Goal: Navigation & Orientation: Find specific page/section

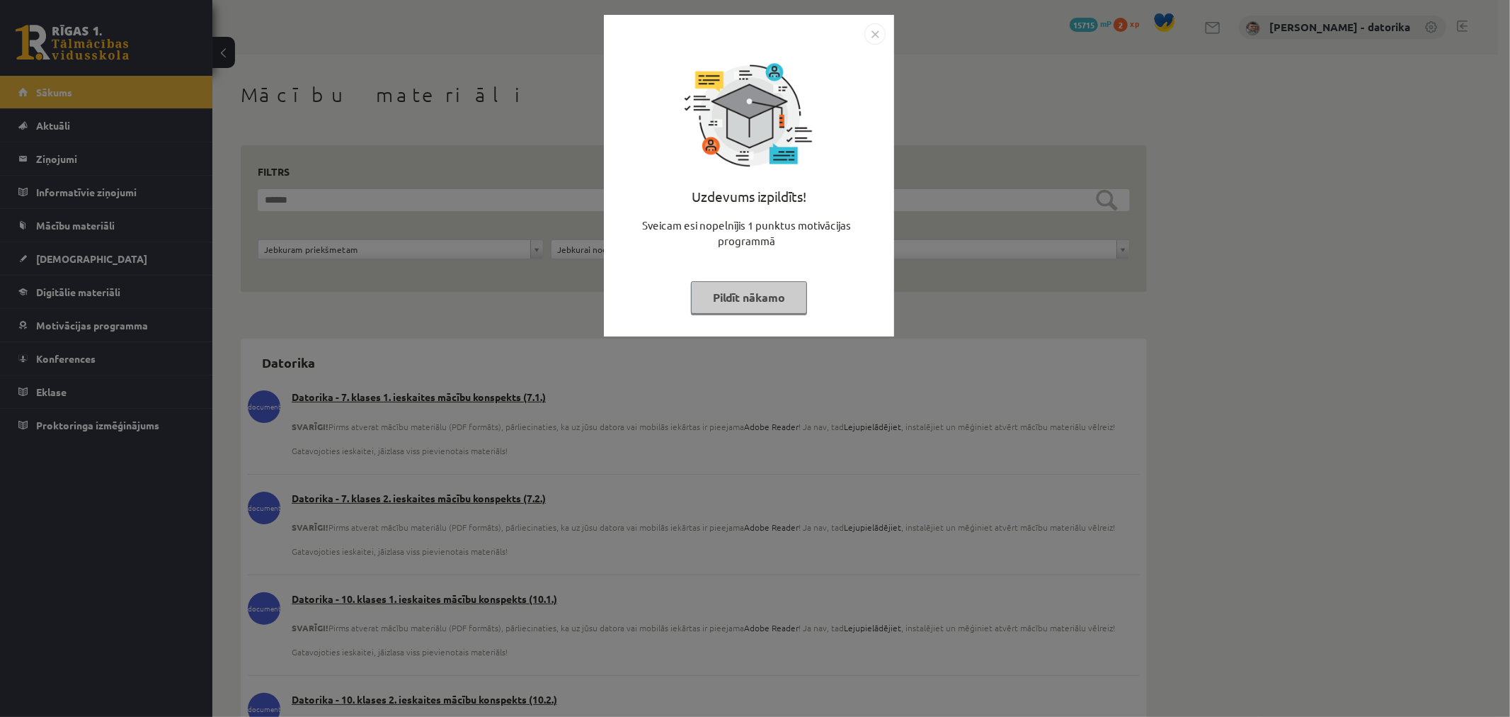
drag, startPoint x: 736, startPoint y: 300, endPoint x: 940, endPoint y: 237, distance: 212.8
click at [738, 300] on button "Pildīt nākamo" at bounding box center [749, 297] width 116 height 33
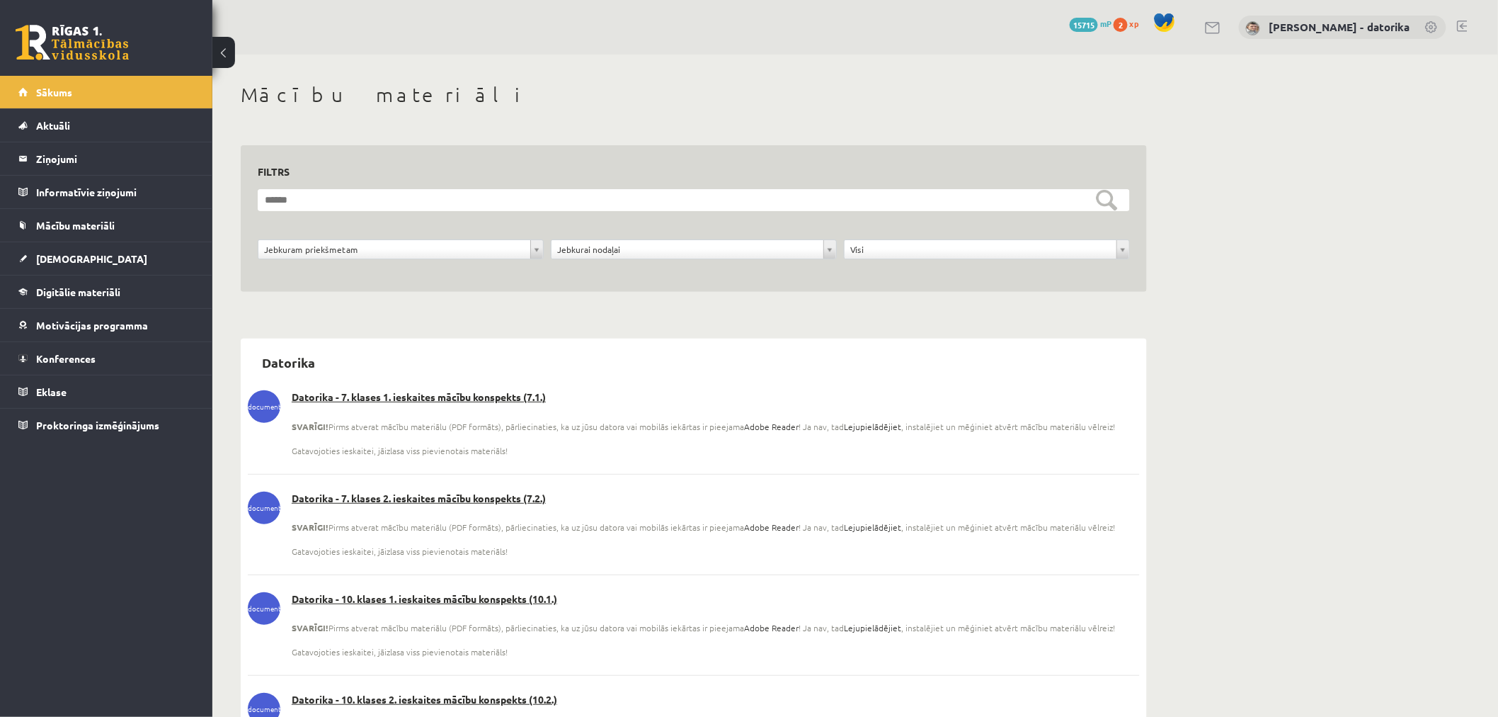
click at [1459, 23] on link at bounding box center [1462, 26] width 11 height 11
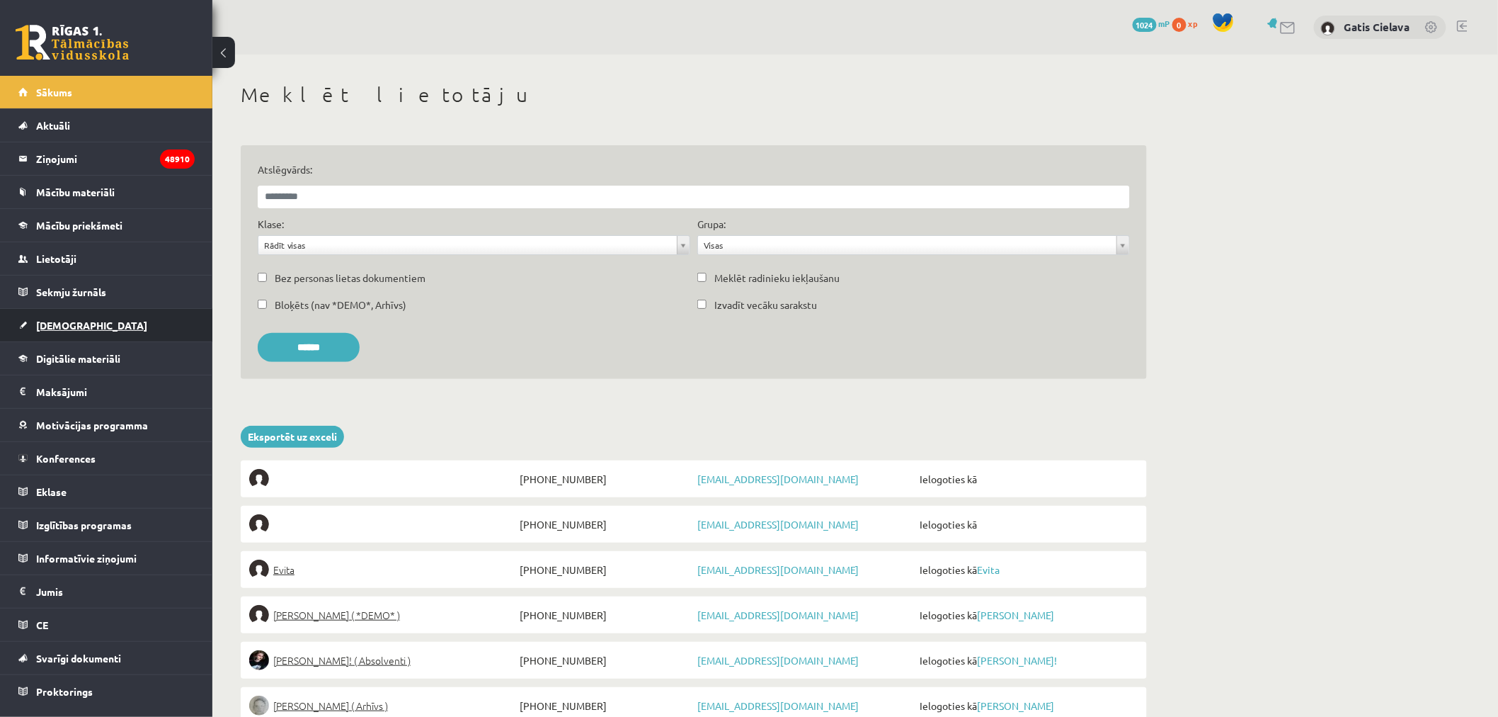
click at [54, 319] on span "[DEMOGRAPHIC_DATA]" at bounding box center [91, 325] width 111 height 13
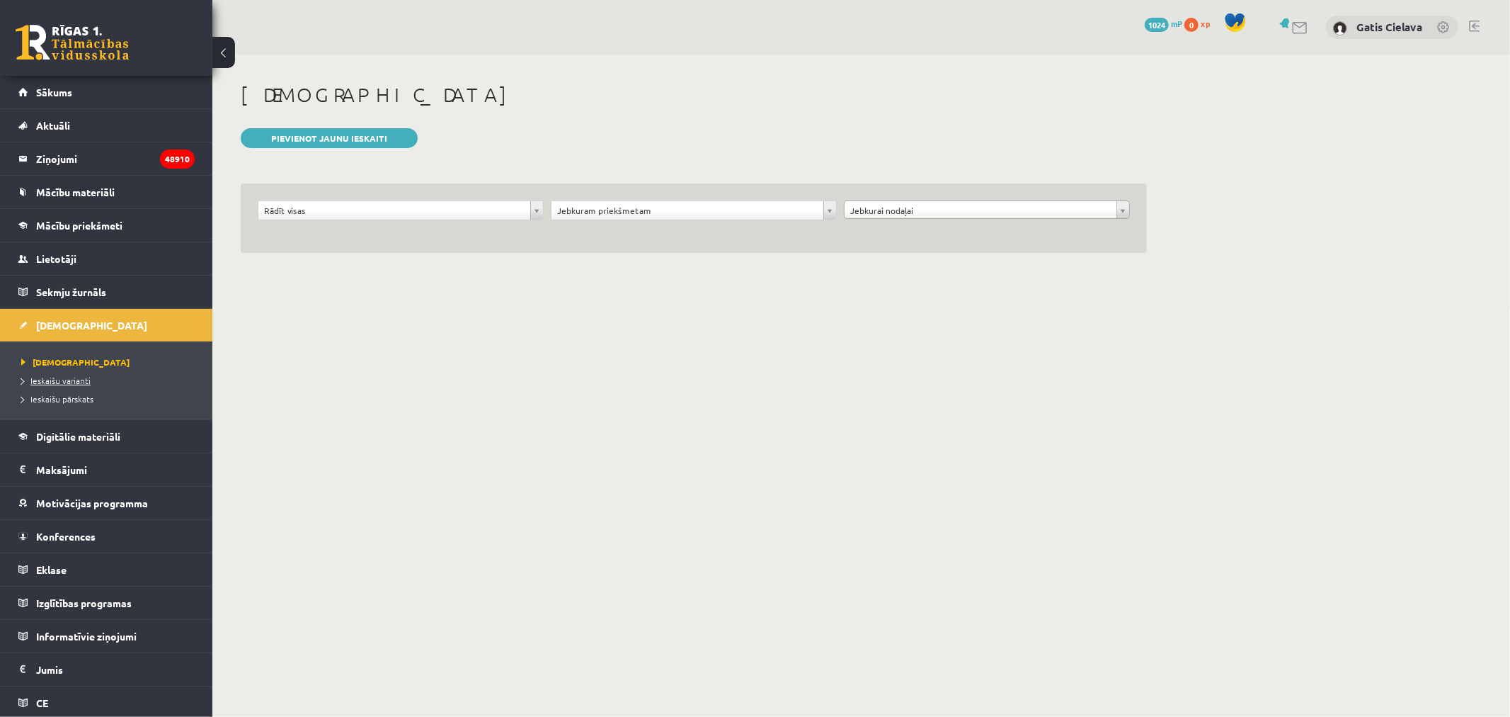
click at [62, 383] on span "Ieskaišu varianti" at bounding box center [55, 380] width 69 height 11
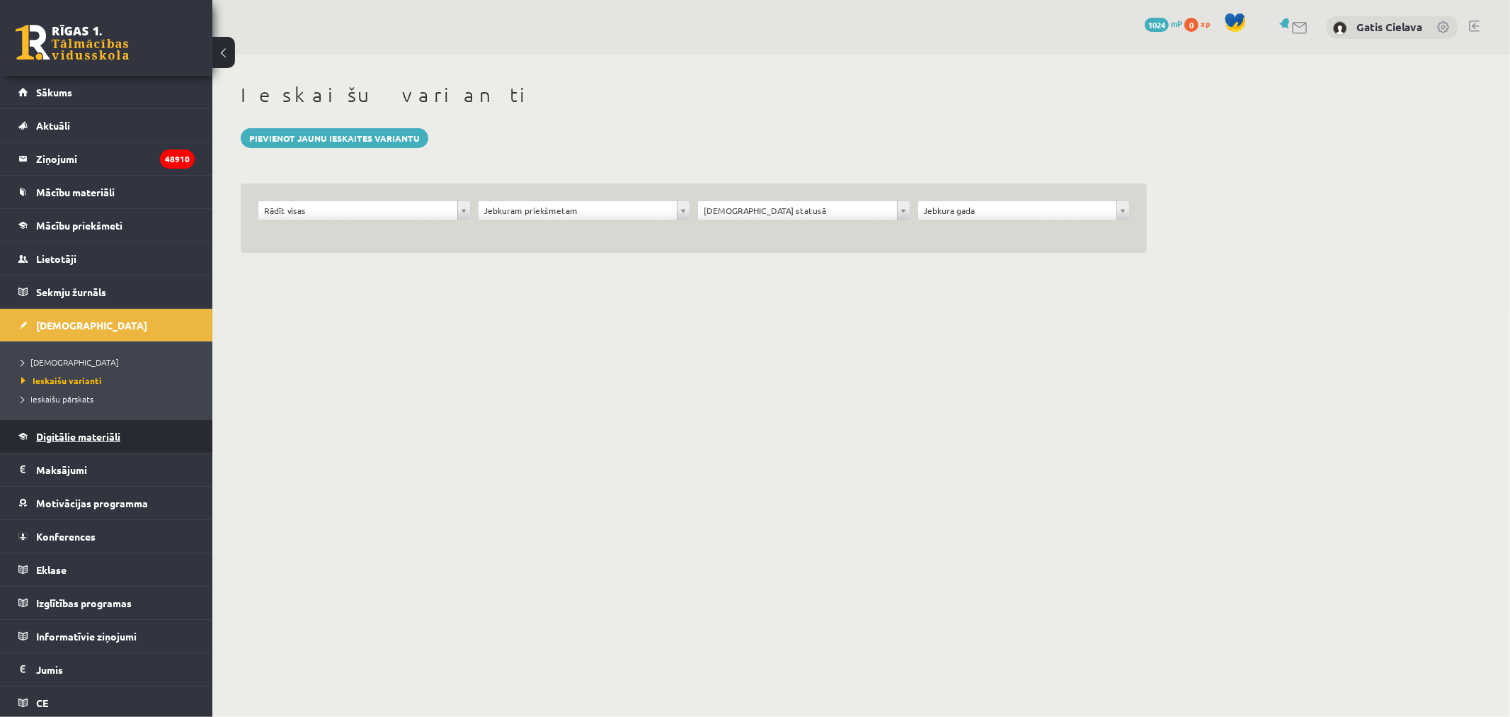
click at [89, 431] on span "Digitālie materiāli" at bounding box center [78, 436] width 84 height 13
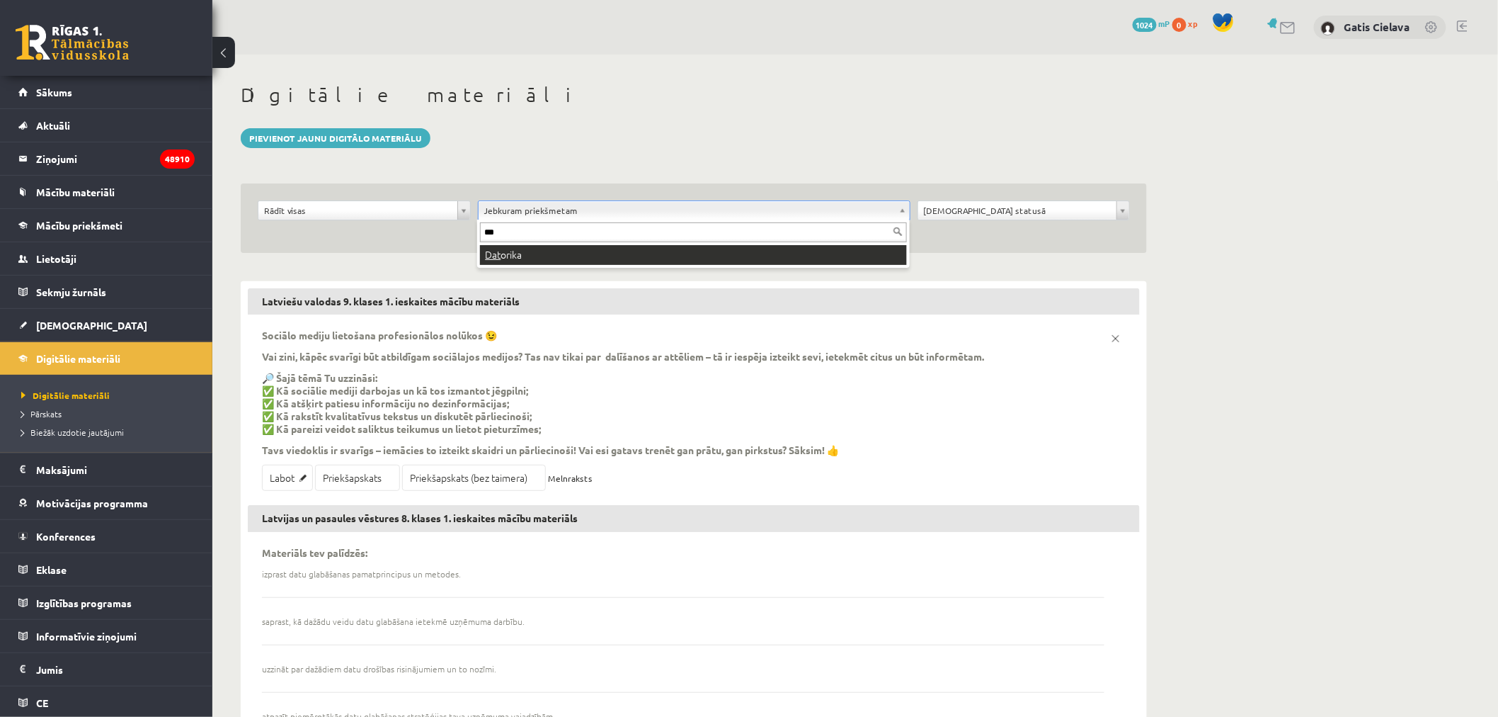
type input "***"
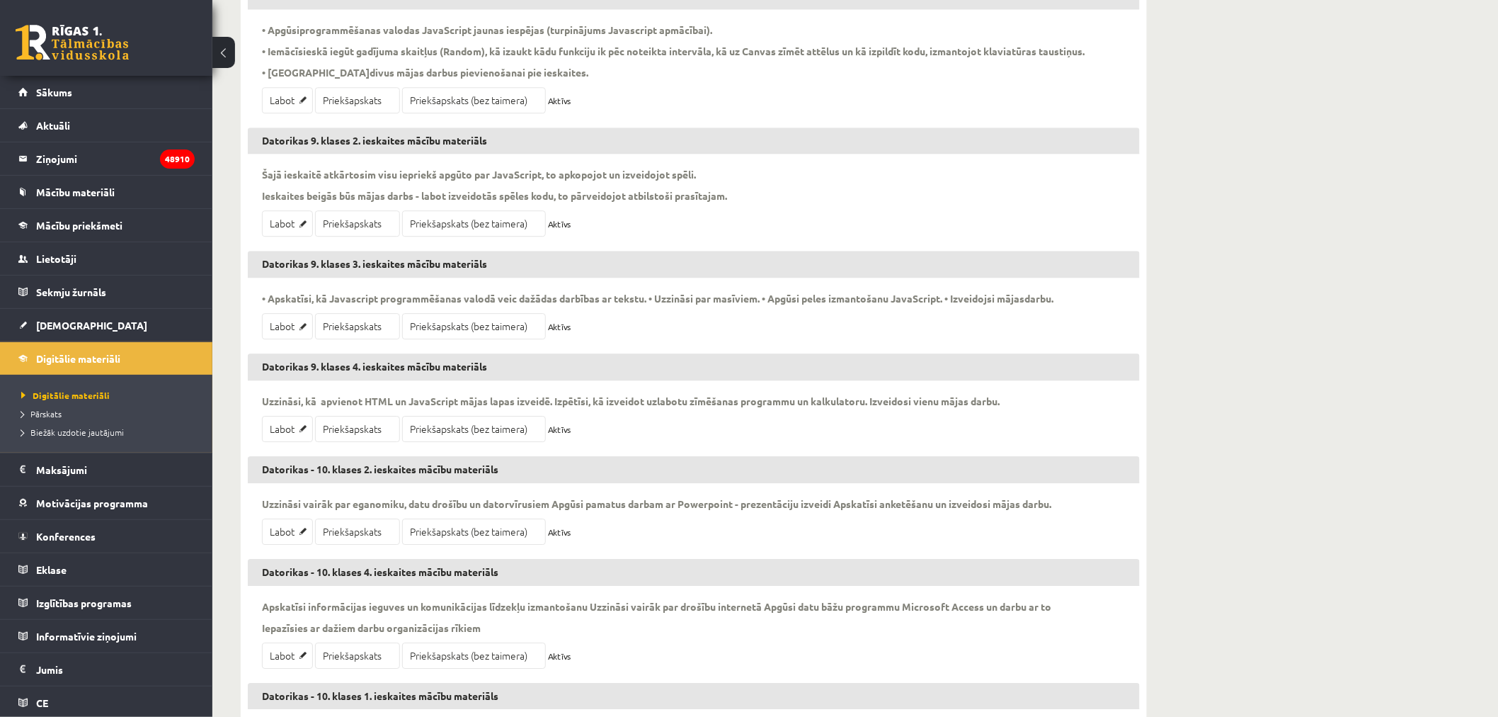
scroll to position [1859, 0]
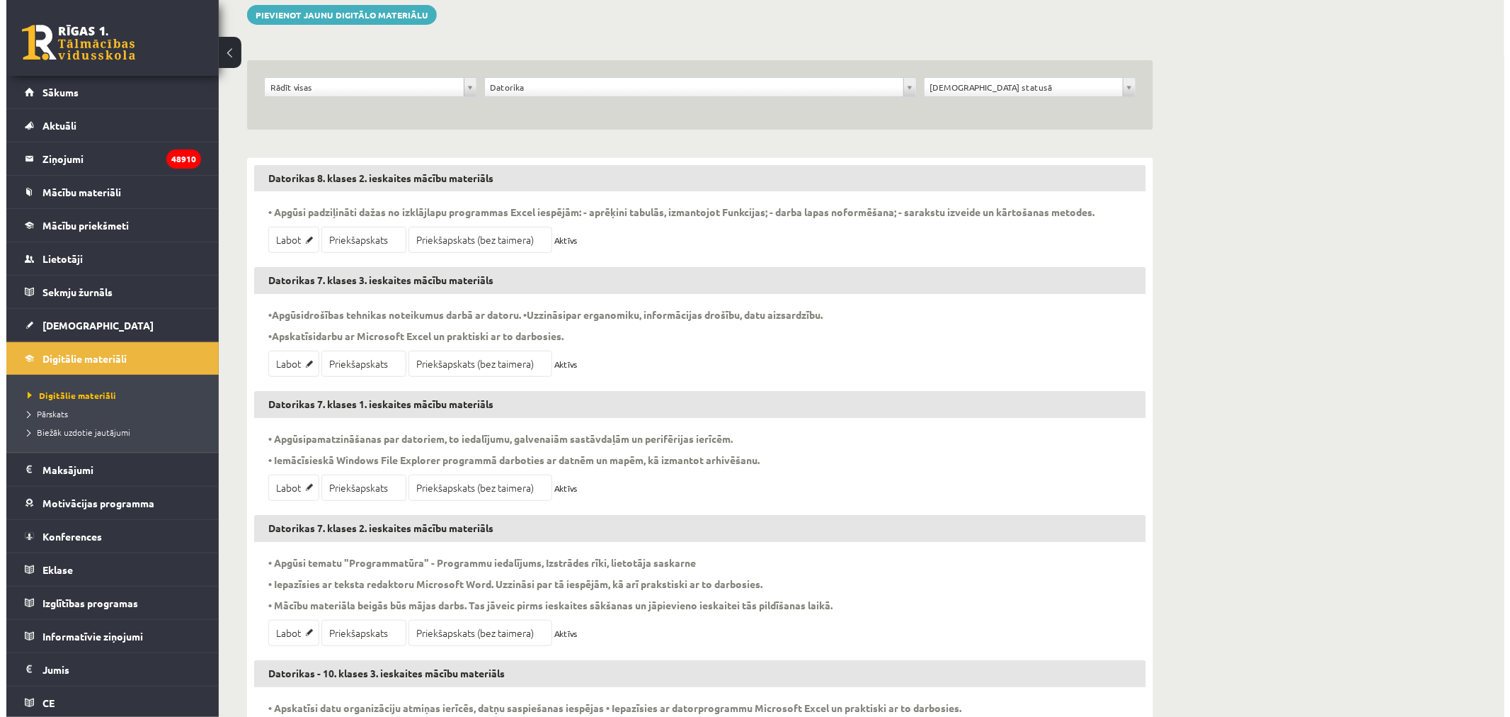
scroll to position [0, 0]
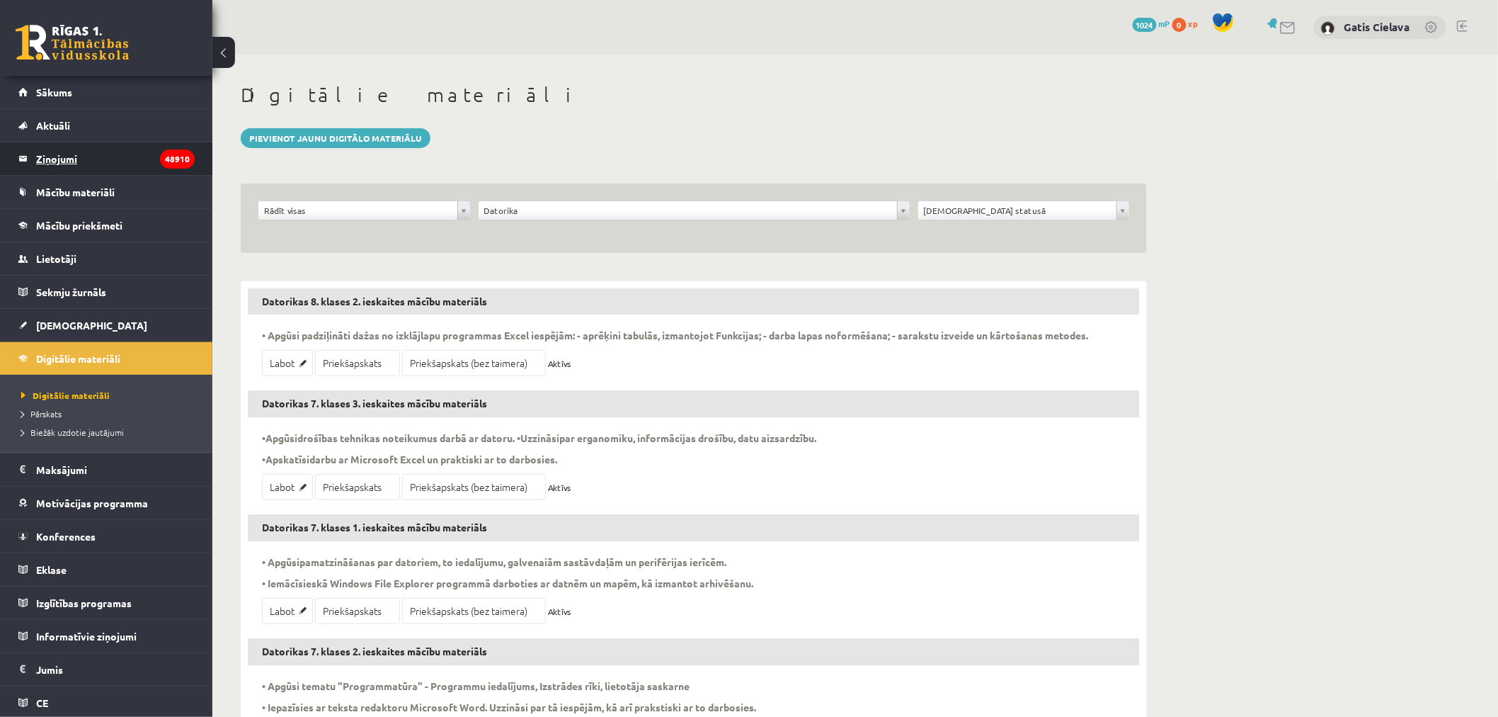
click at [64, 156] on legend "Ziņojumi 48910" at bounding box center [115, 158] width 159 height 33
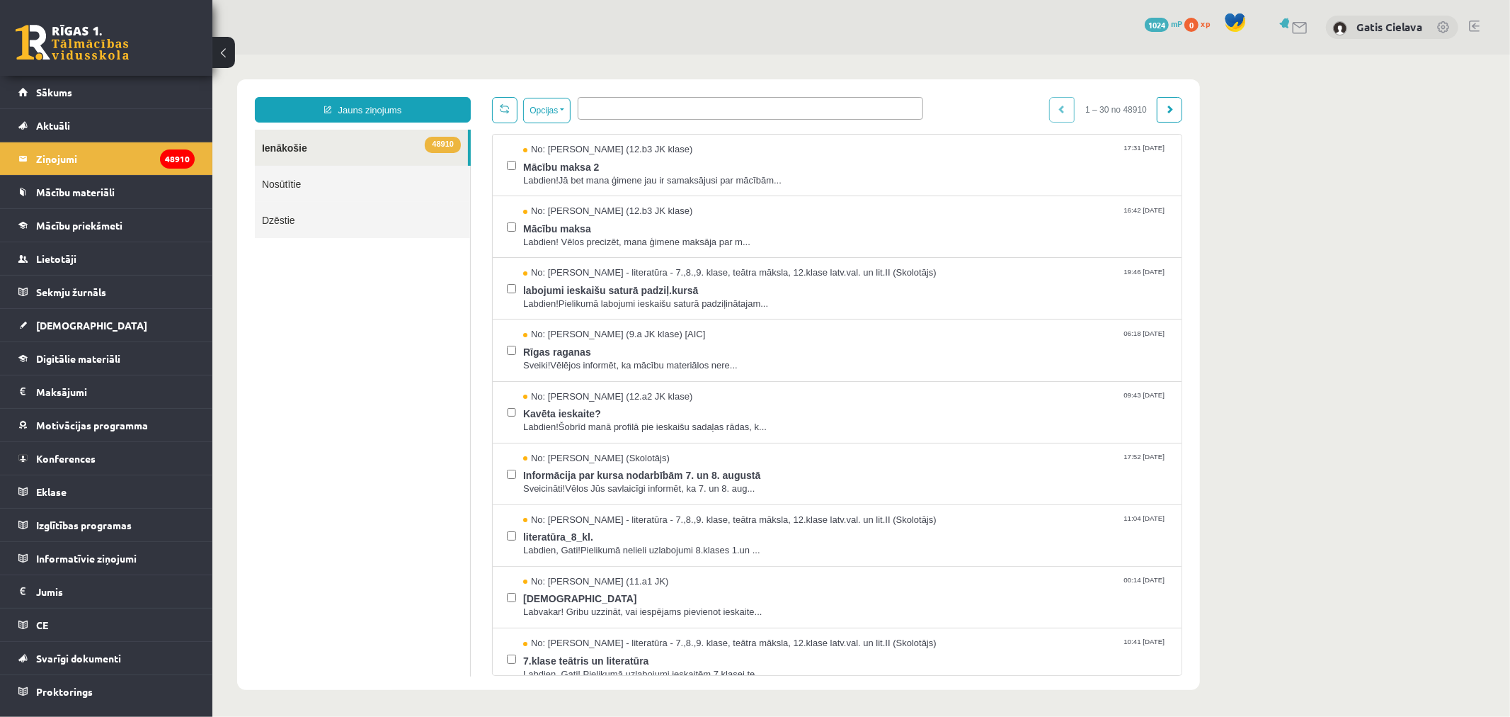
click at [1478, 22] on link at bounding box center [1474, 26] width 11 height 11
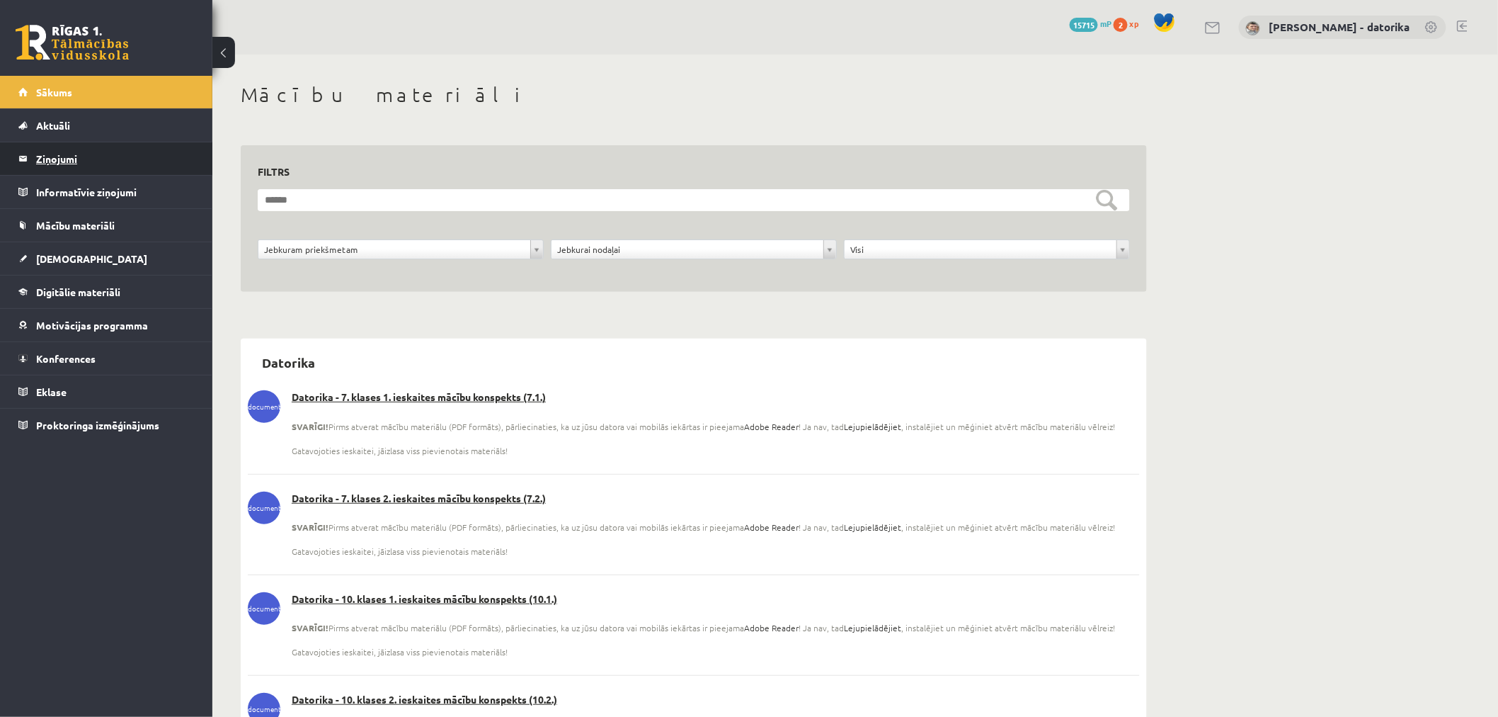
click at [51, 151] on legend "Ziņojumi 0" at bounding box center [115, 158] width 159 height 33
